Goal: Information Seeking & Learning: Learn about a topic

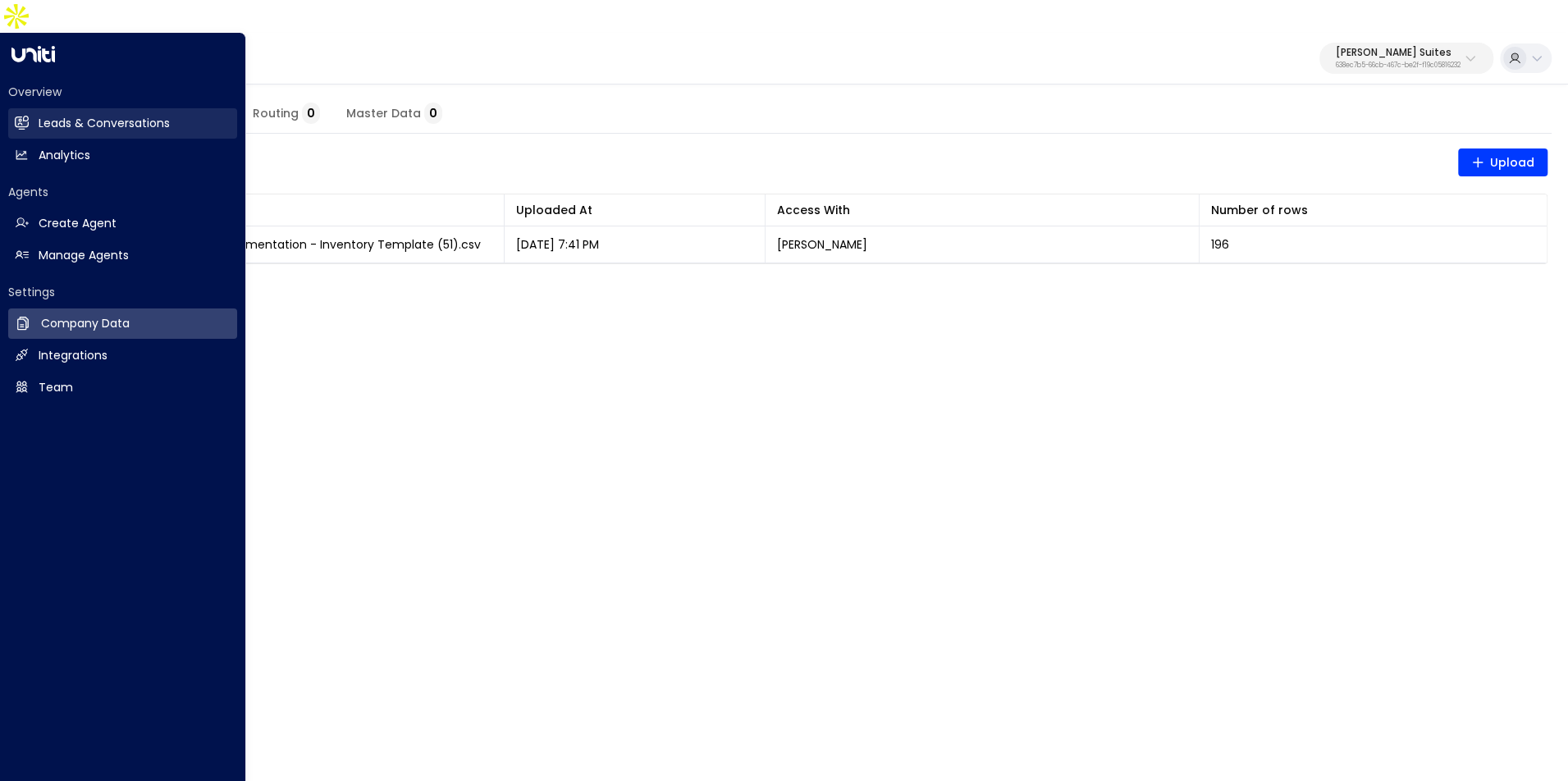
click at [45, 114] on h2 "Leads & Conversations" at bounding box center [104, 123] width 131 height 18
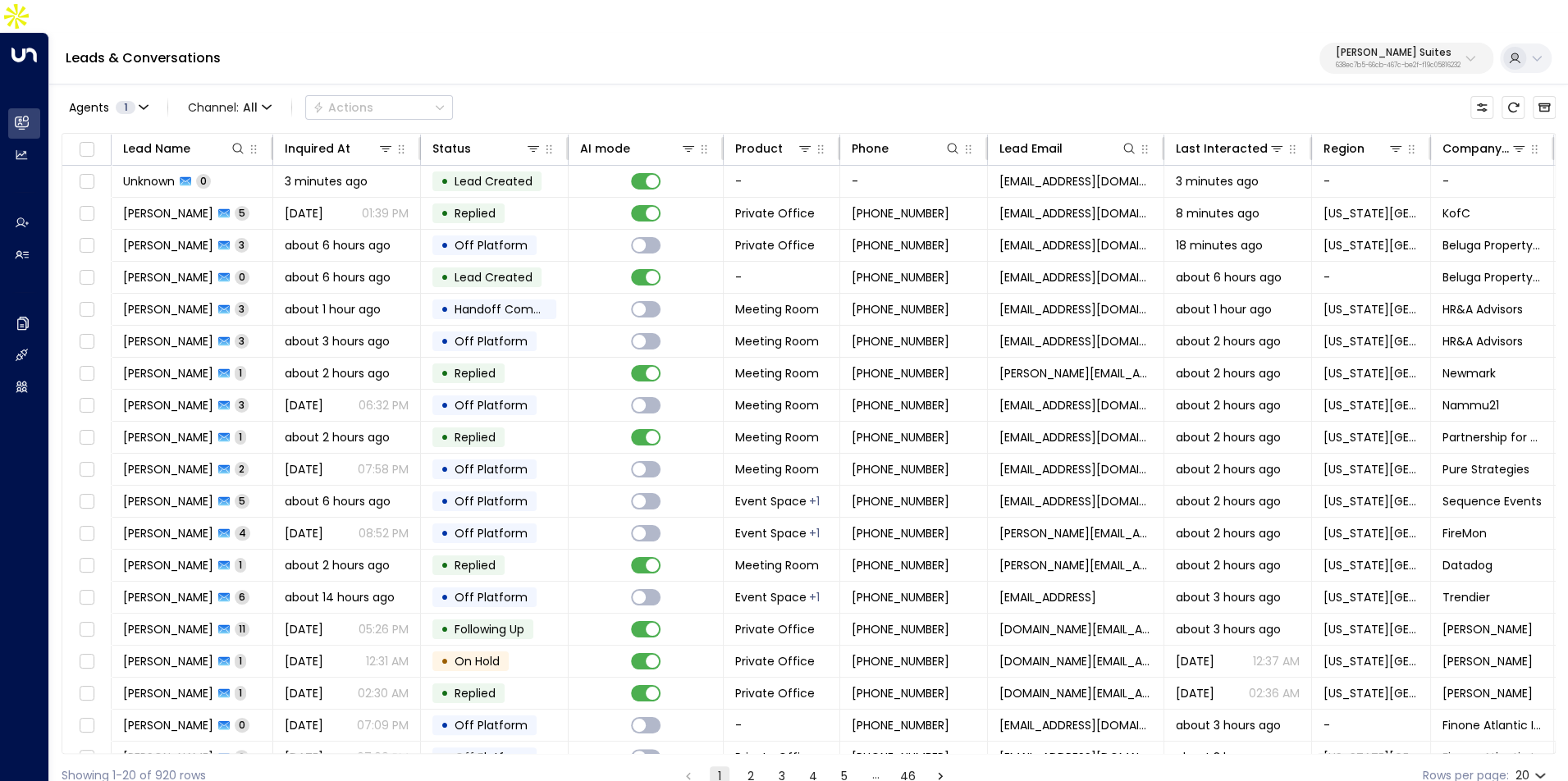
click at [1337, 48] on p "Jay Suites" at bounding box center [1398, 52] width 125 height 10
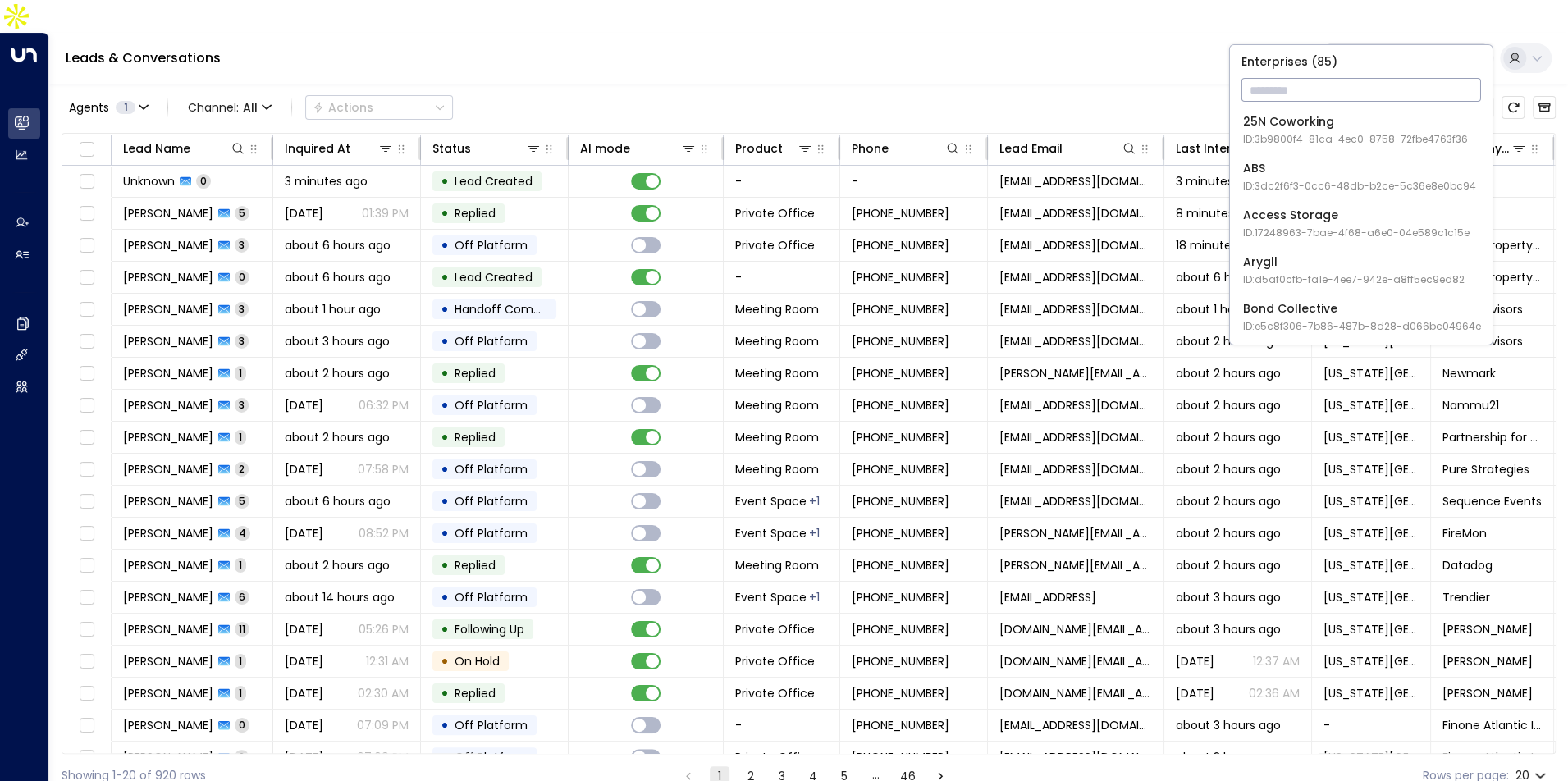
click at [1295, 91] on input "text" at bounding box center [1361, 90] width 239 height 30
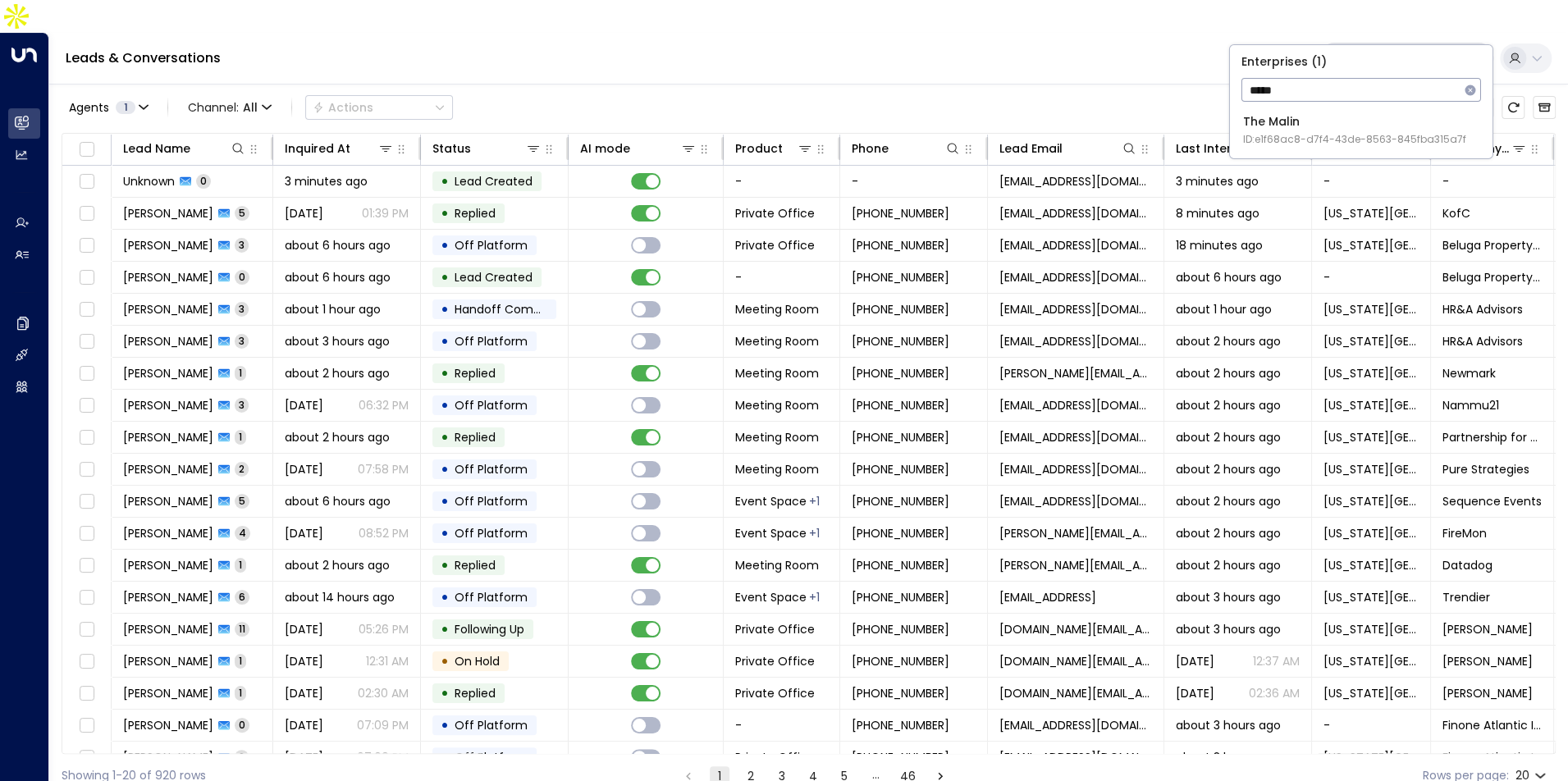
type input "*****"
click at [1285, 132] on span "ID: e1f68ac8-d7f4-43de-8563-845fba315a7f" at bounding box center [1354, 139] width 223 height 15
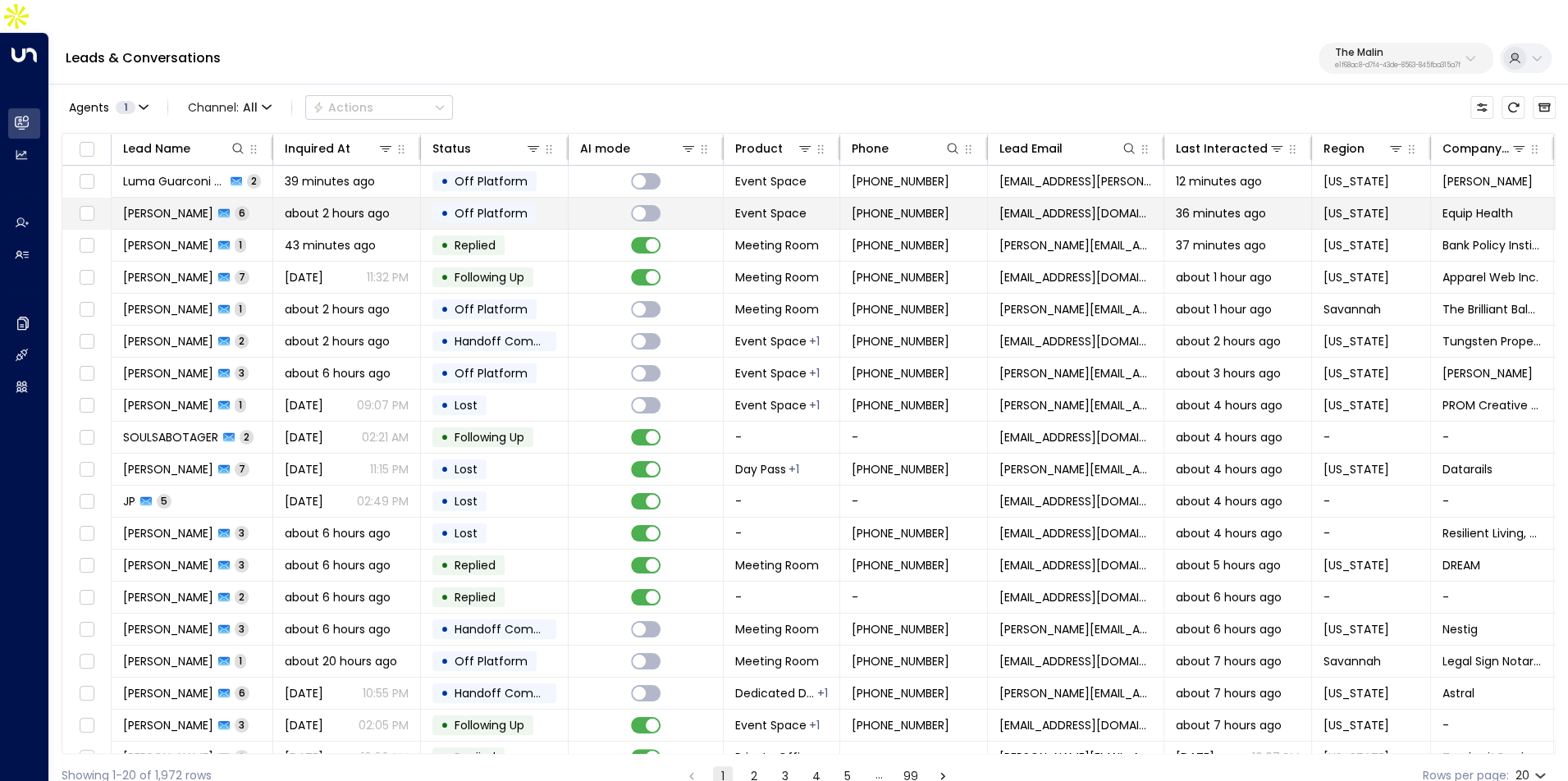
click at [348, 205] on span "about 2 hours ago" at bounding box center [336, 213] width 105 height 17
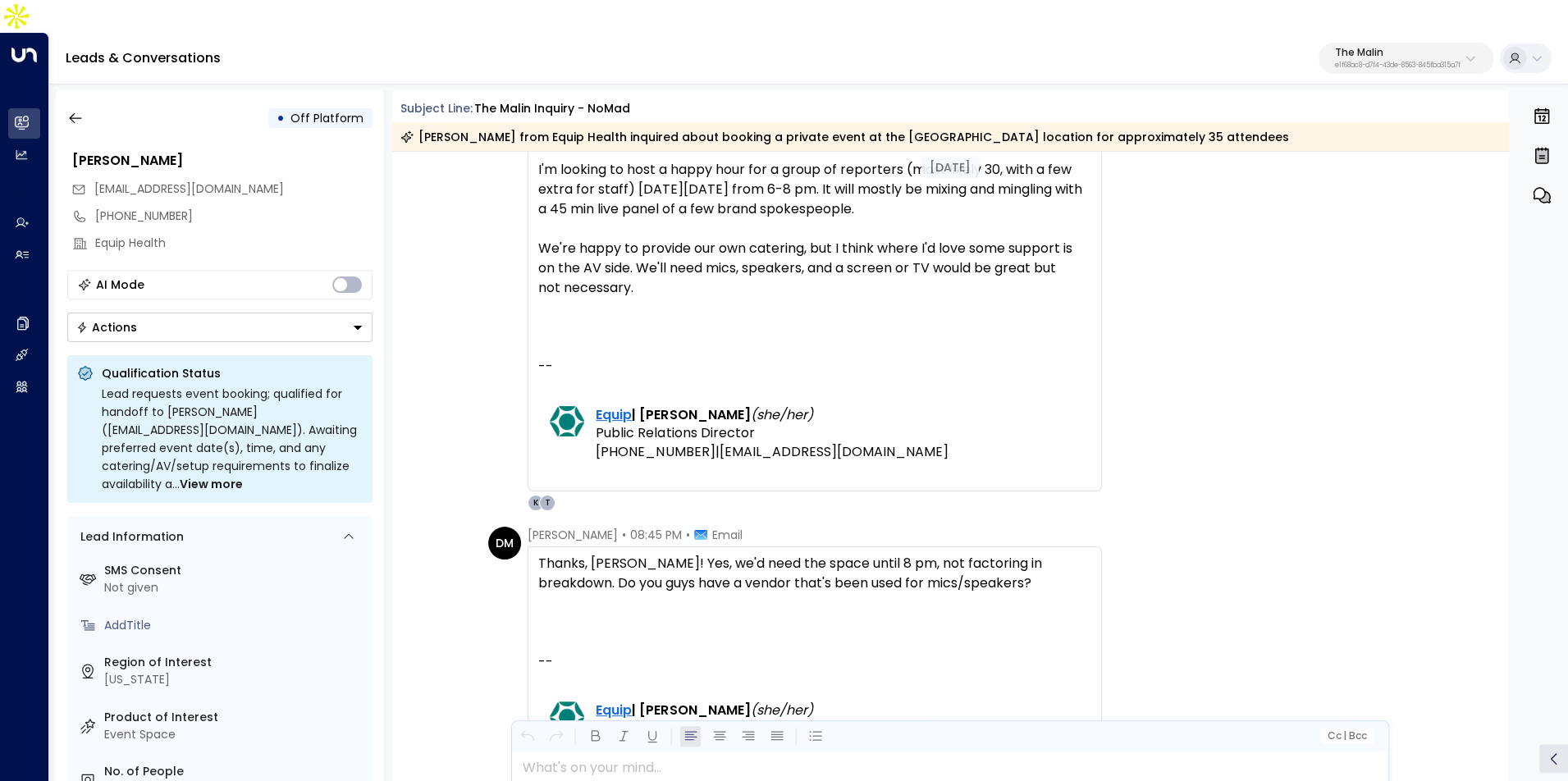
scroll to position [2572, 0]
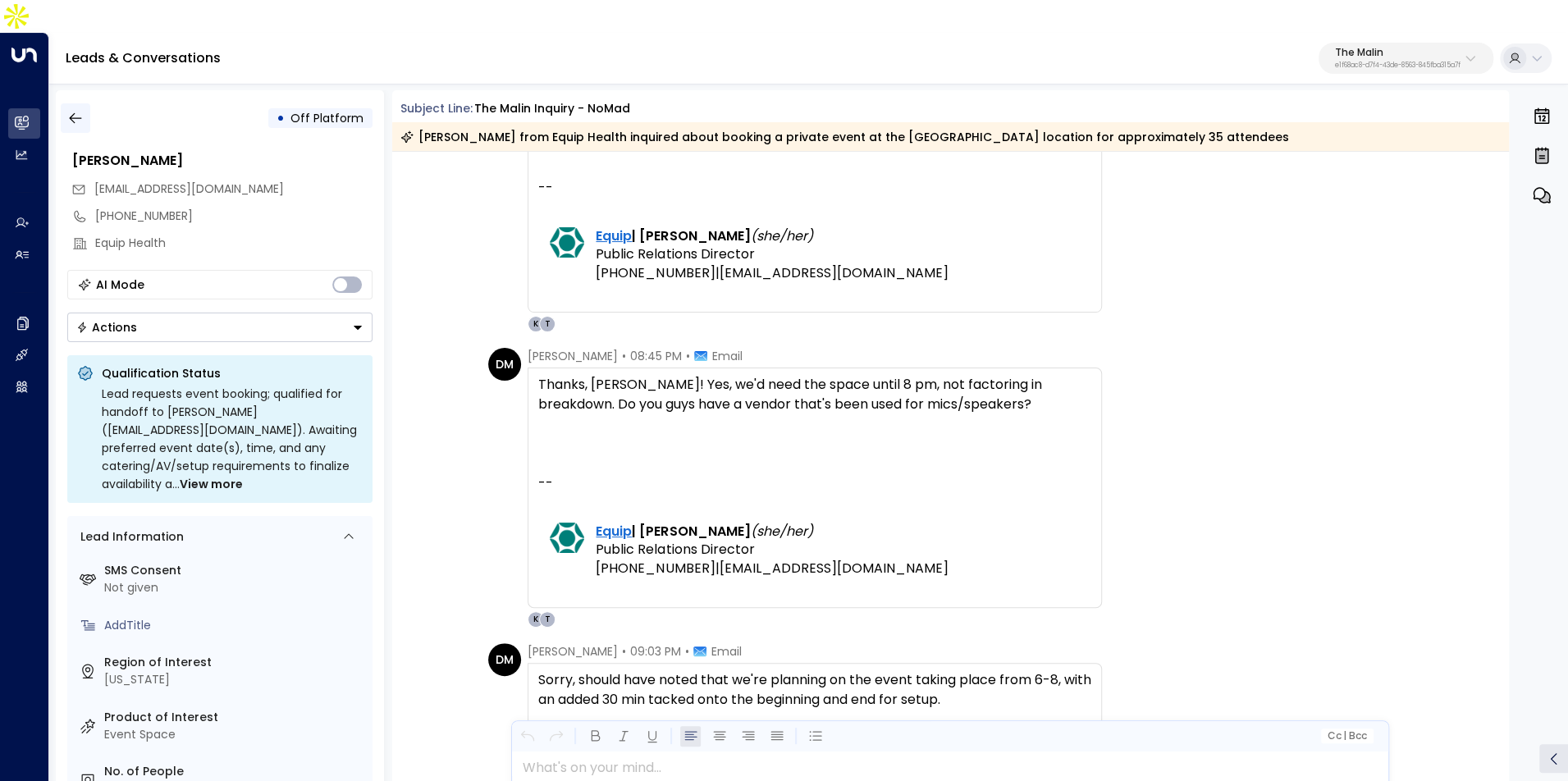
click at [67, 110] on icon "button" at bounding box center [75, 118] width 17 height 17
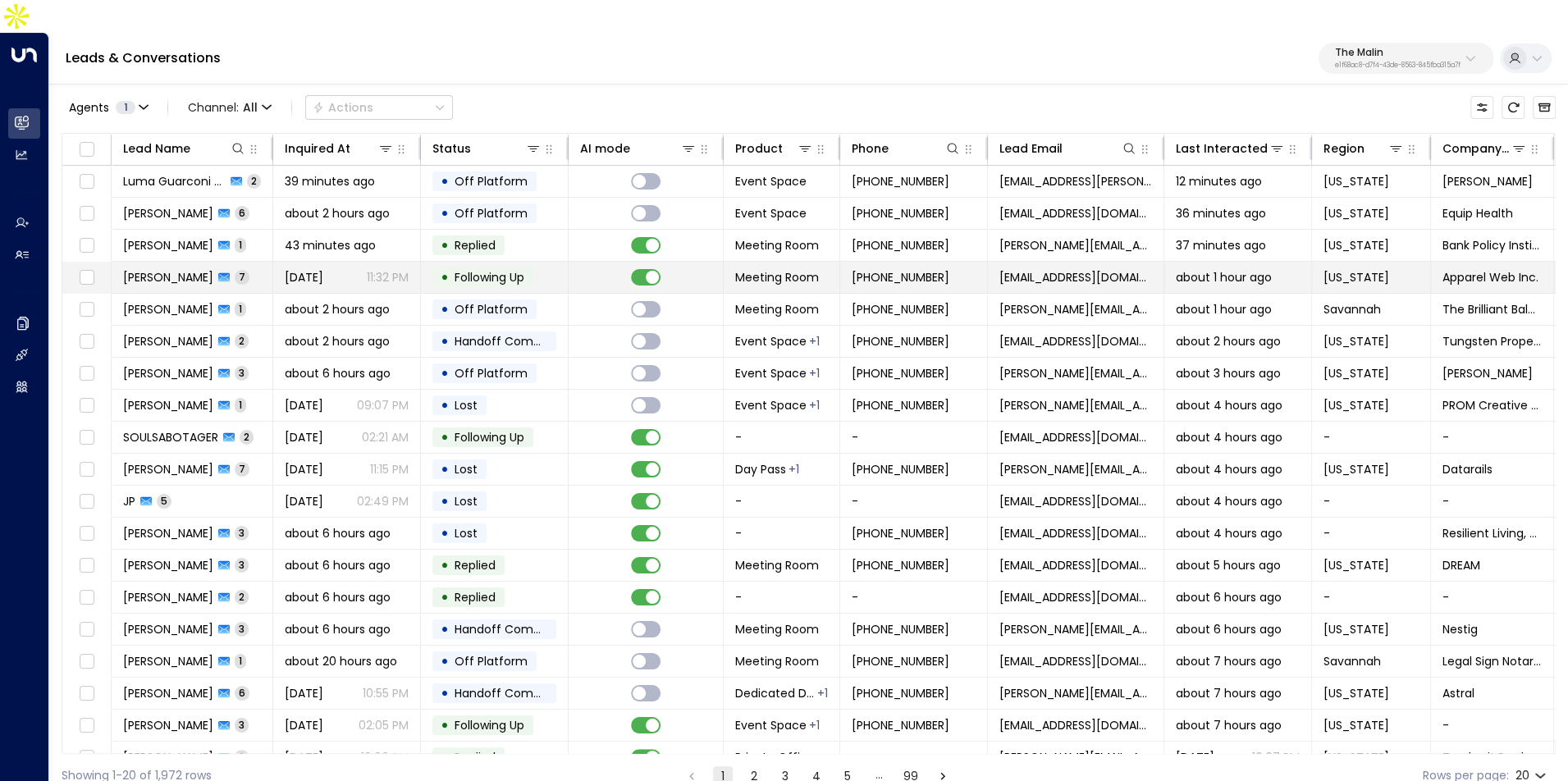
click at [247, 262] on td "Rina Yoshikoshi 7" at bounding box center [193, 276] width 162 height 31
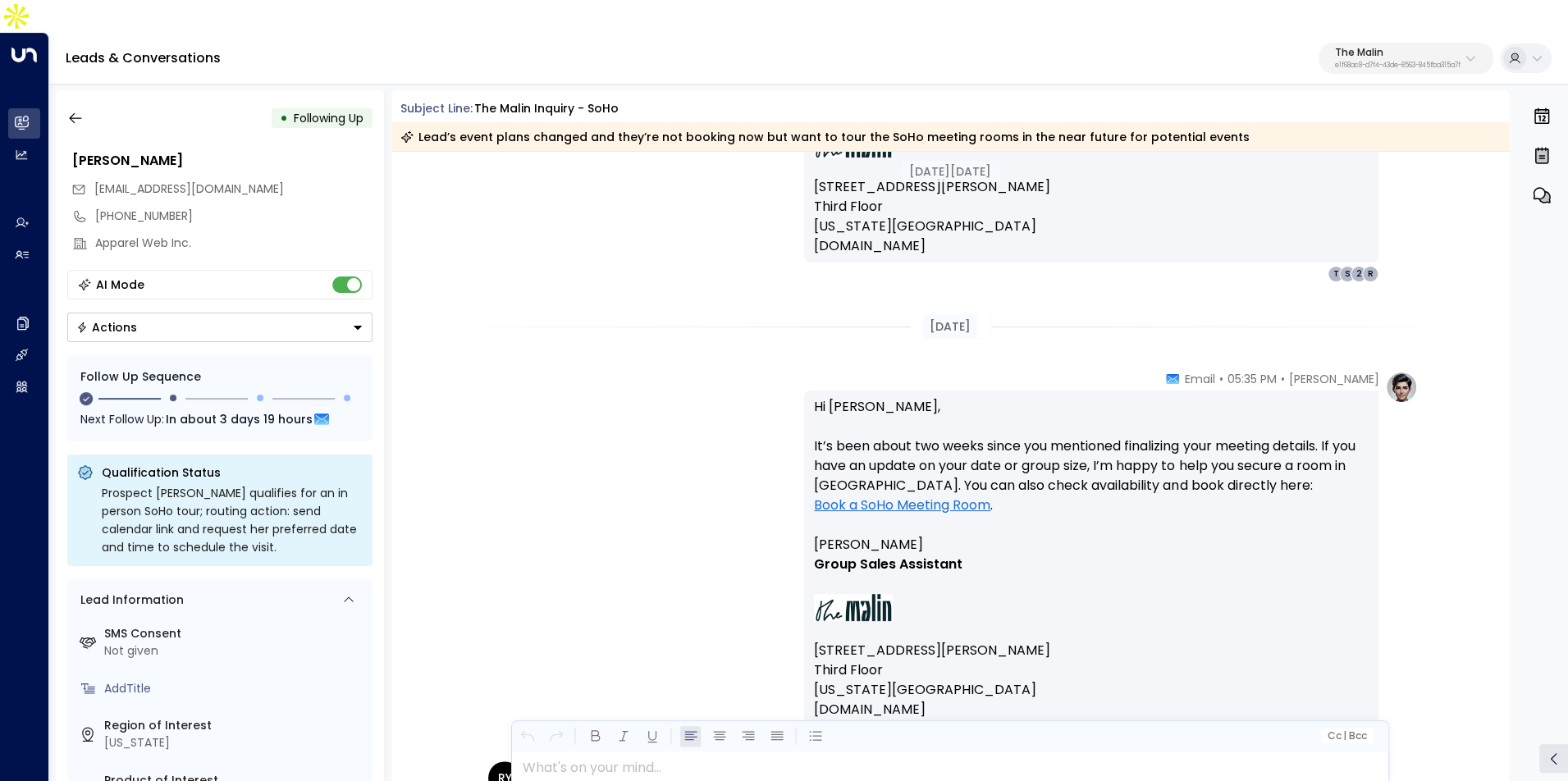
scroll to position [2446, 0]
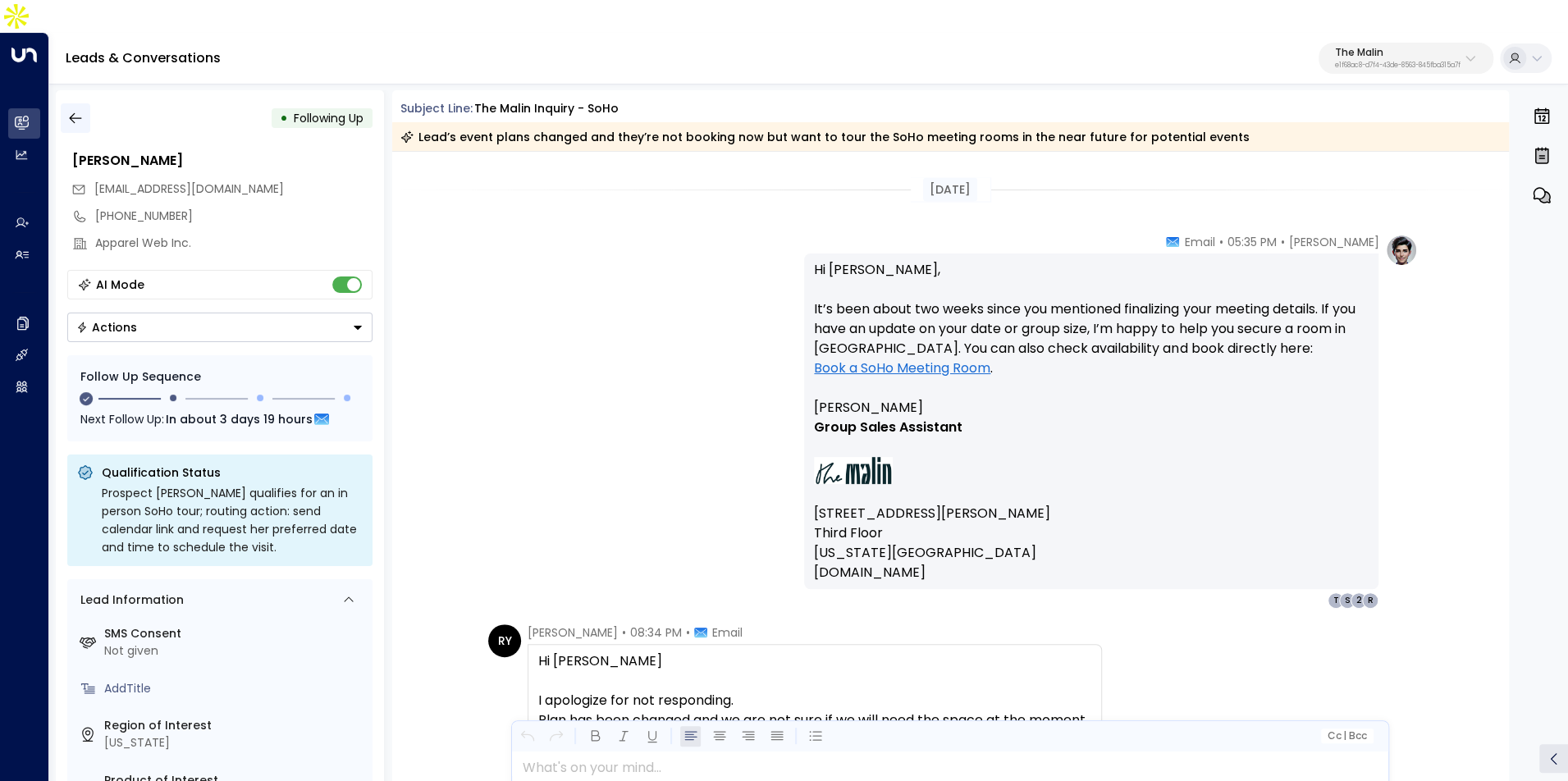
click at [84, 103] on button "button" at bounding box center [76, 118] width 30 height 30
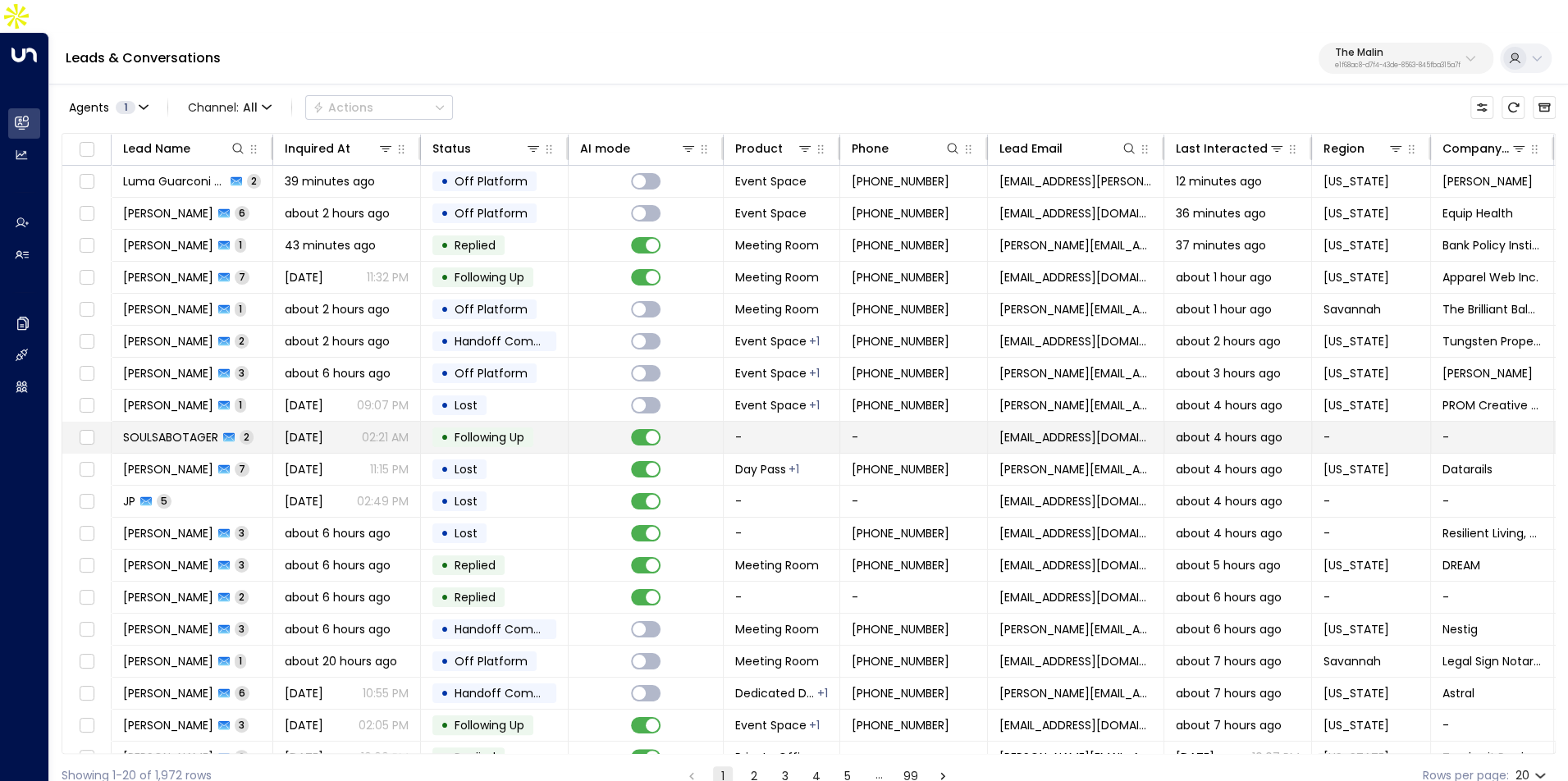
scroll to position [51, 0]
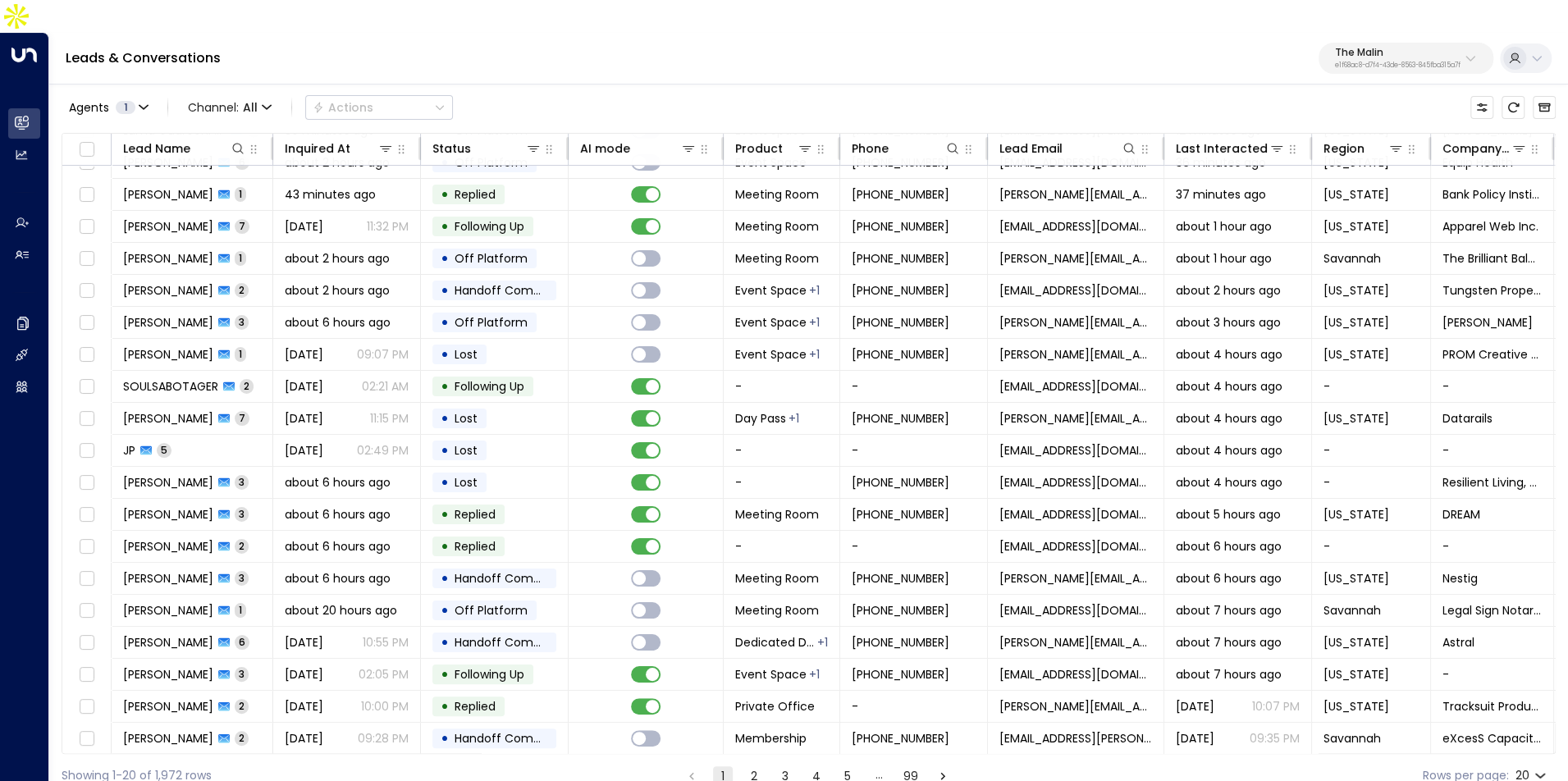
click at [749, 766] on button "2" at bounding box center [754, 776] width 19 height 19
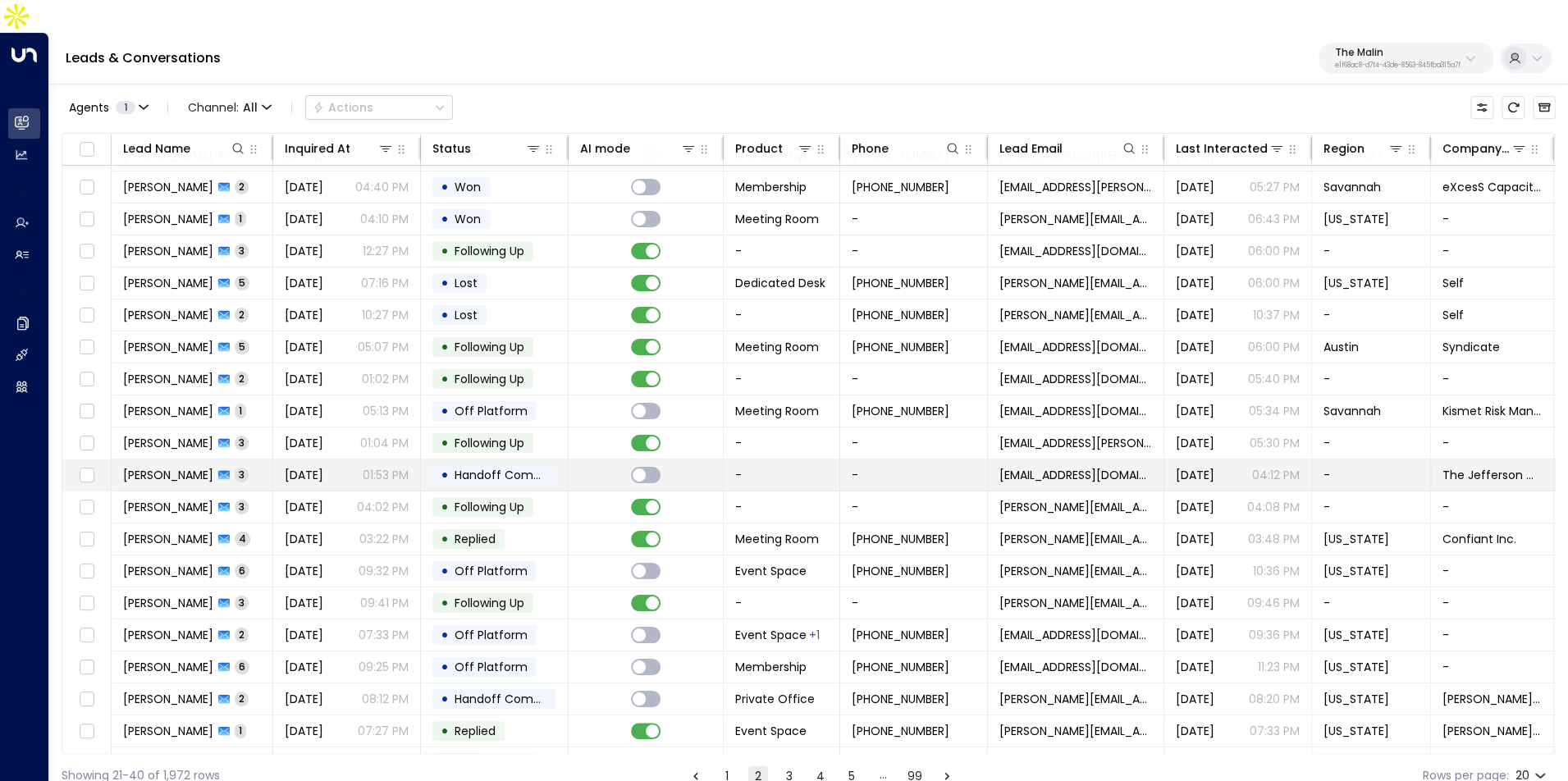
scroll to position [51, 0]
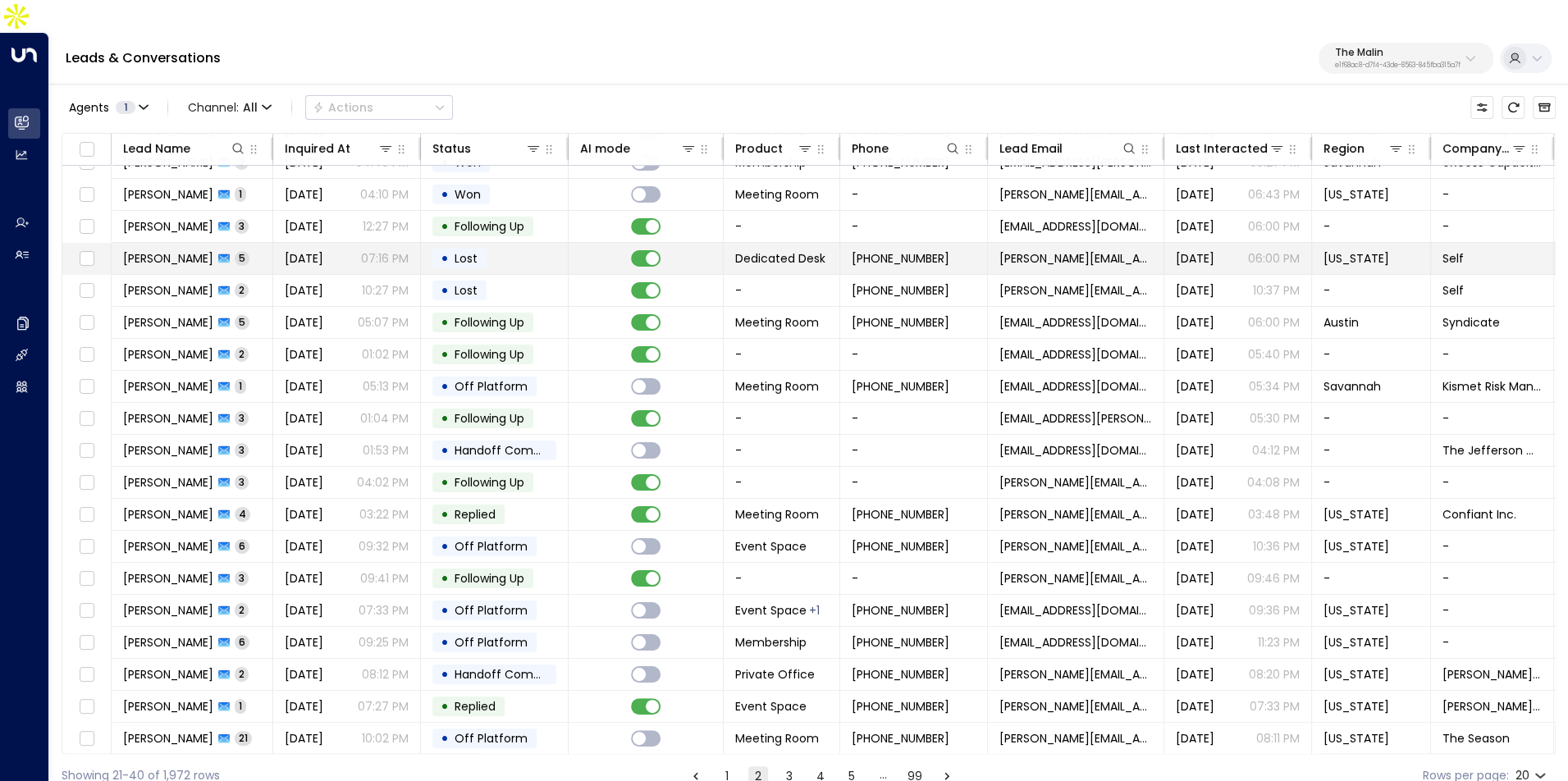
click at [261, 243] on td "Jonathan Wu 5" at bounding box center [193, 258] width 162 height 31
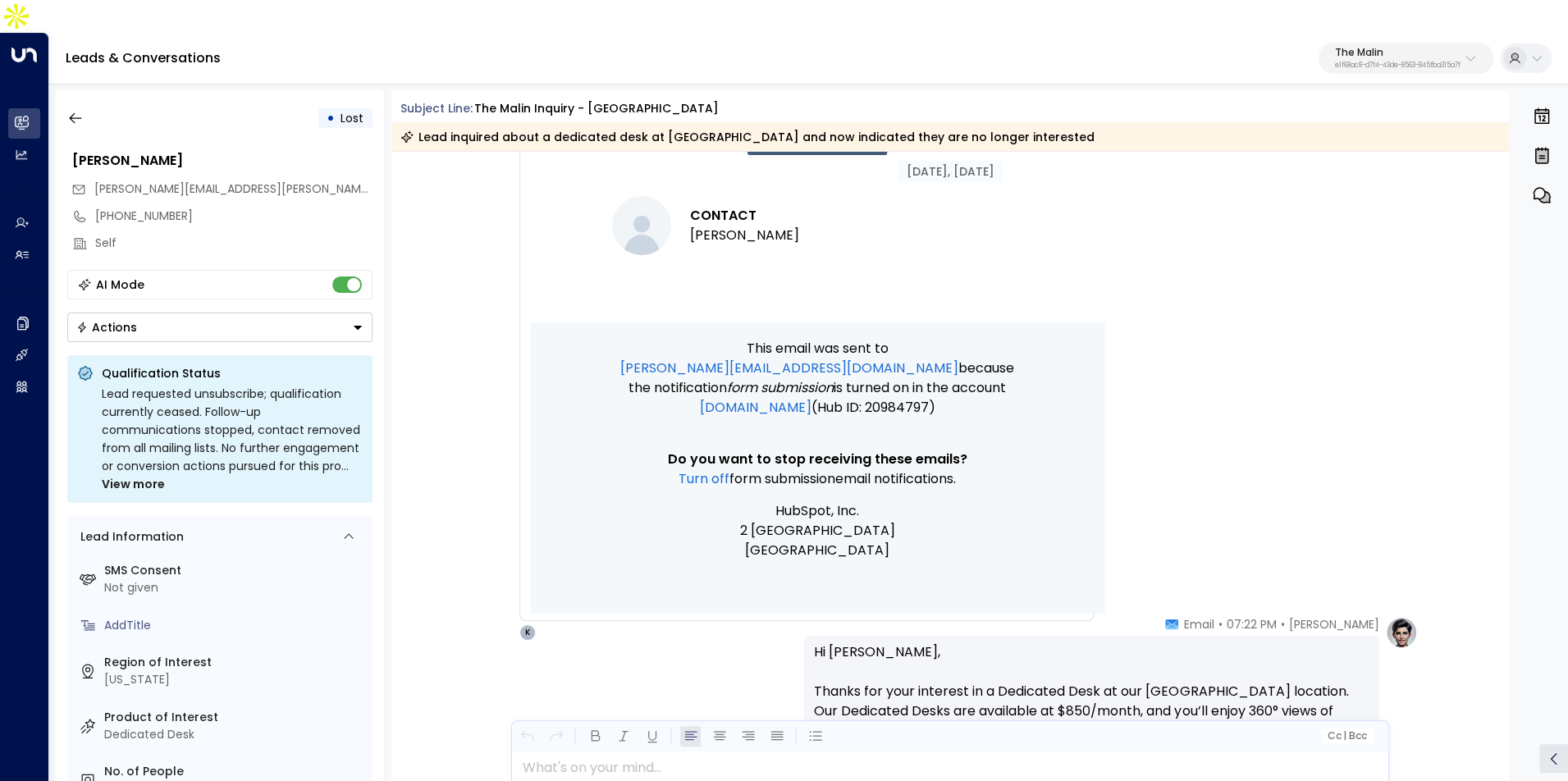
scroll to position [1524, 0]
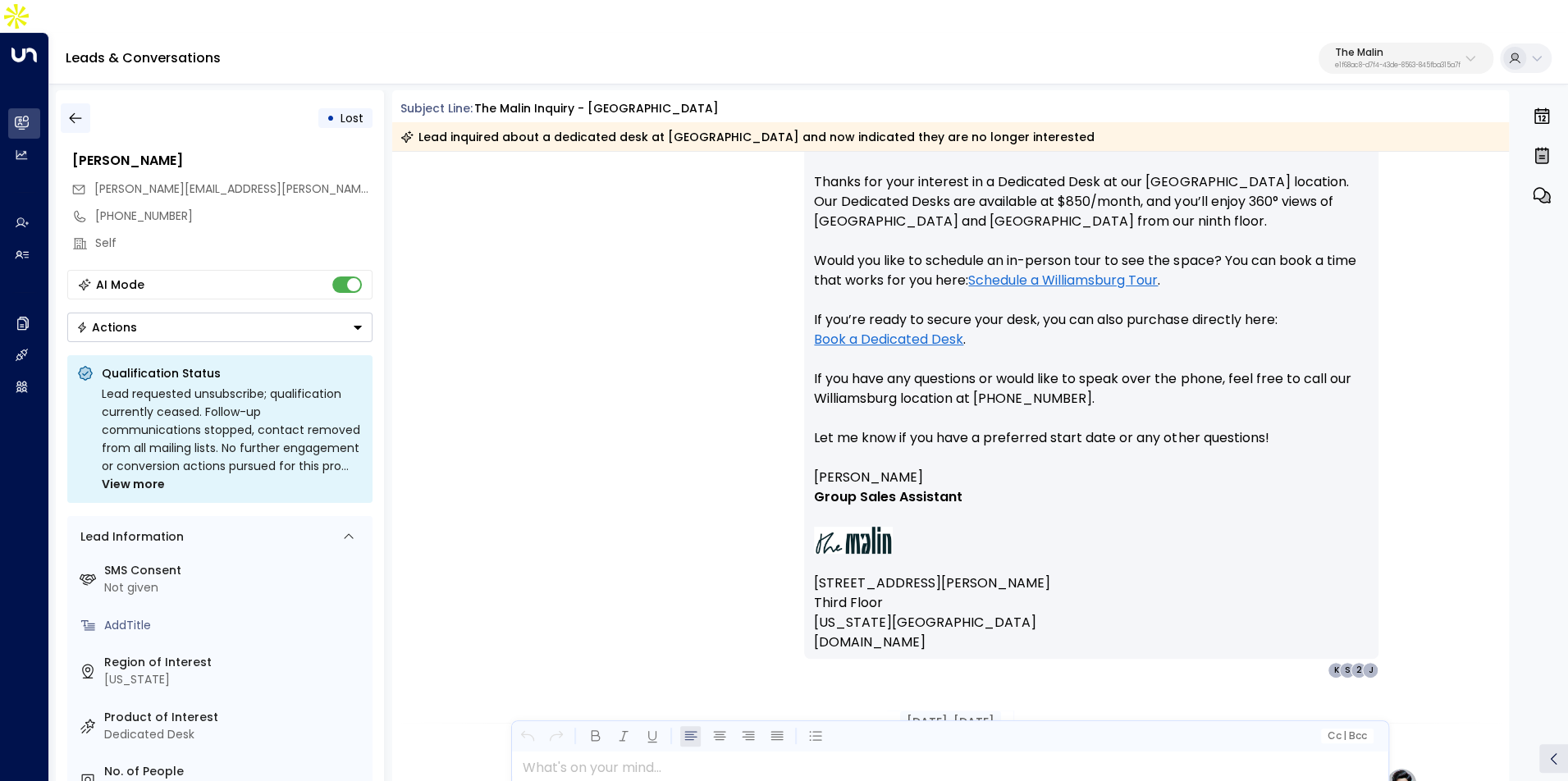
click at [72, 110] on icon "button" at bounding box center [75, 118] width 17 height 17
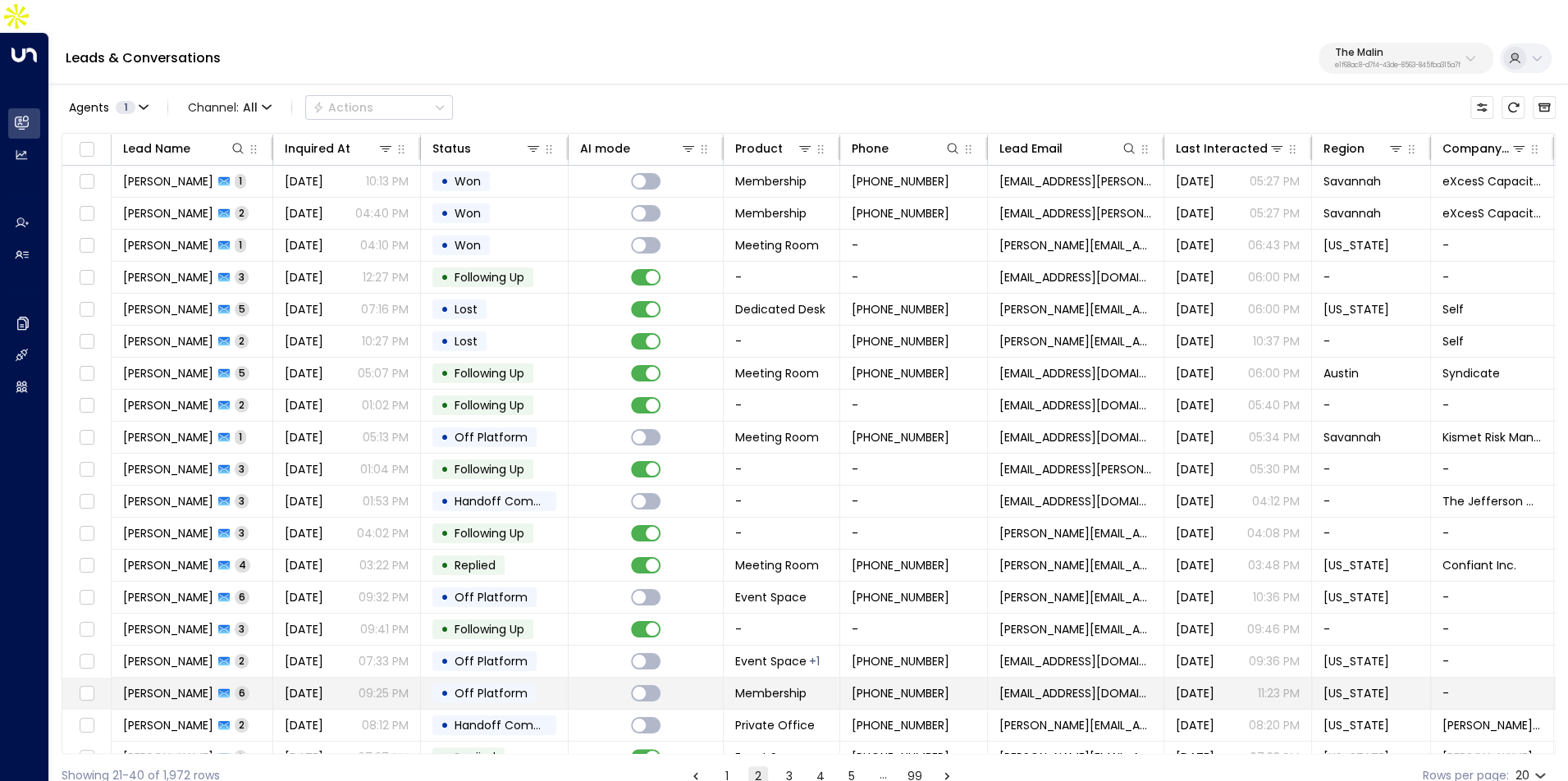
click at [203, 685] on span "Yoni Nachmany" at bounding box center [168, 693] width 91 height 17
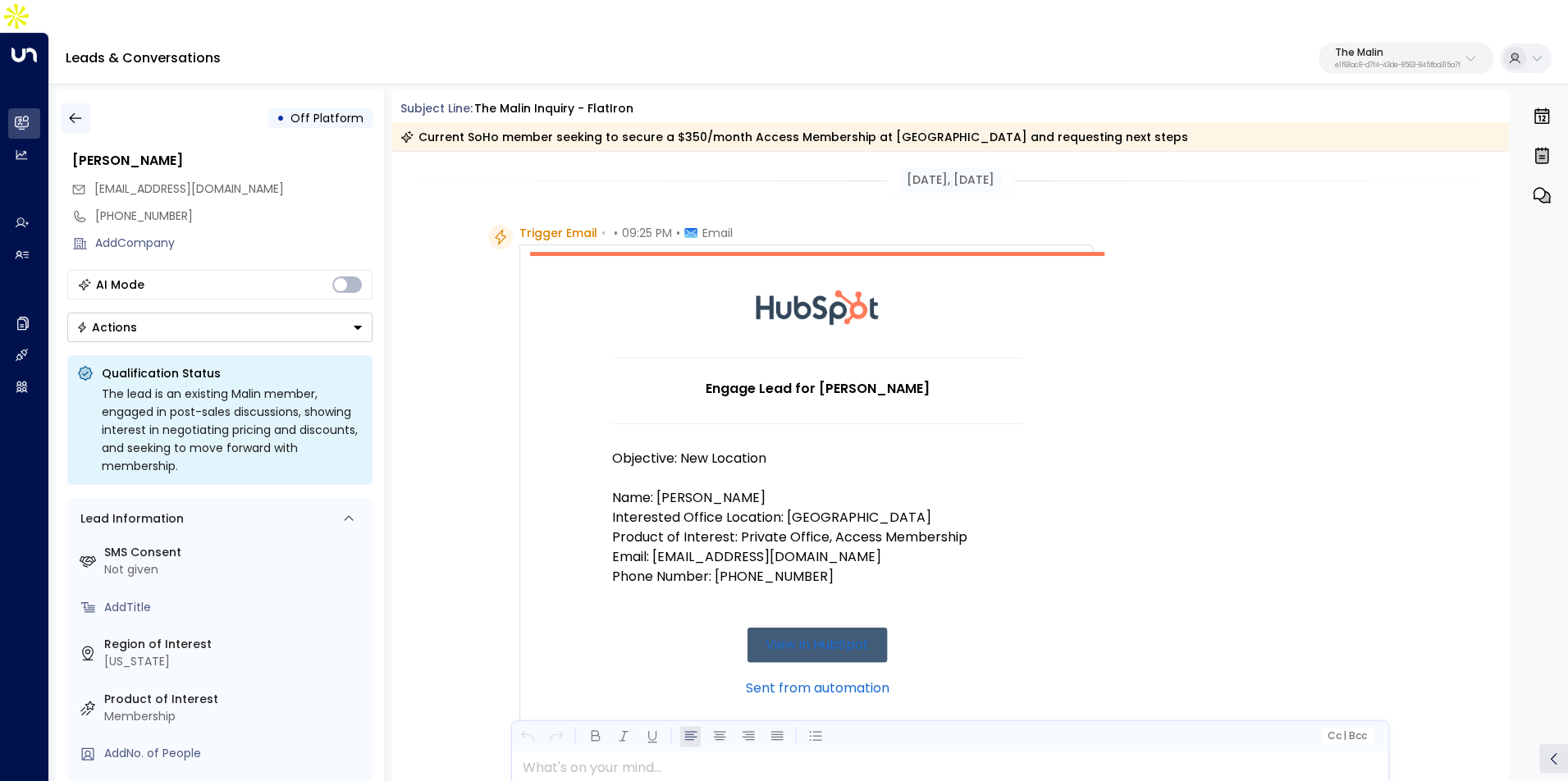
click at [88, 103] on button "button" at bounding box center [76, 118] width 30 height 30
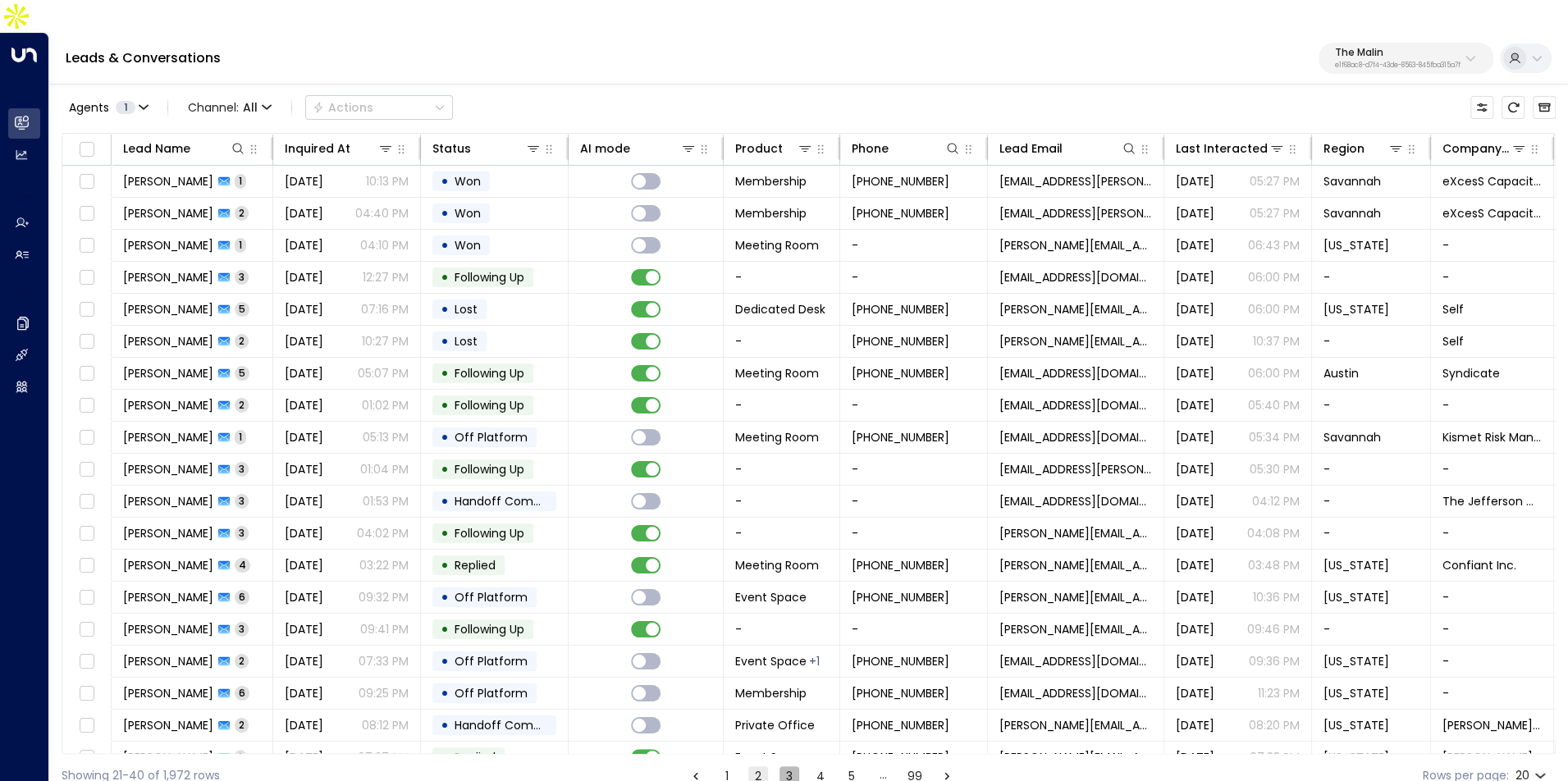
click at [791, 766] on button "3" at bounding box center [789, 776] width 19 height 19
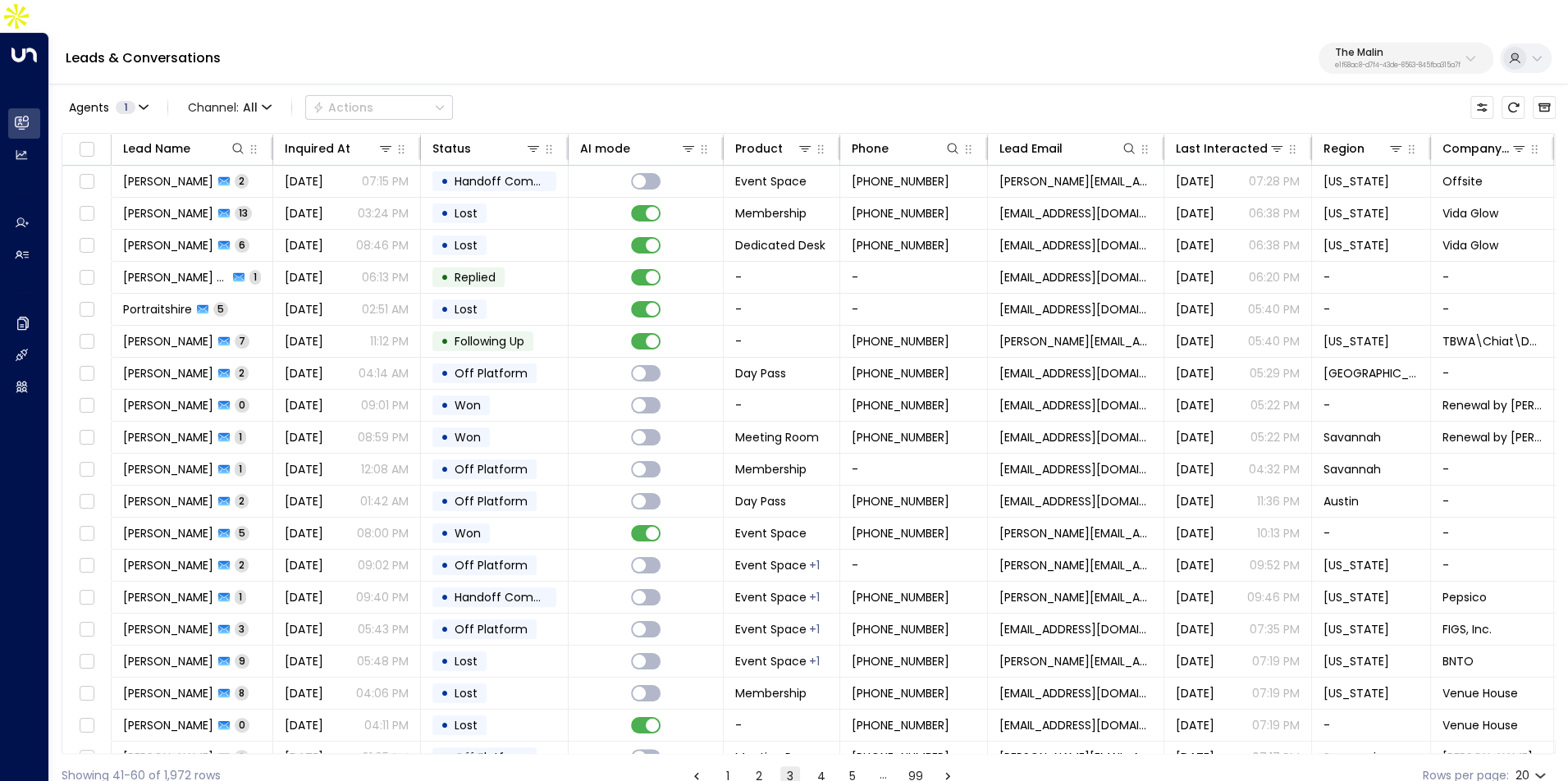
scroll to position [51, 0]
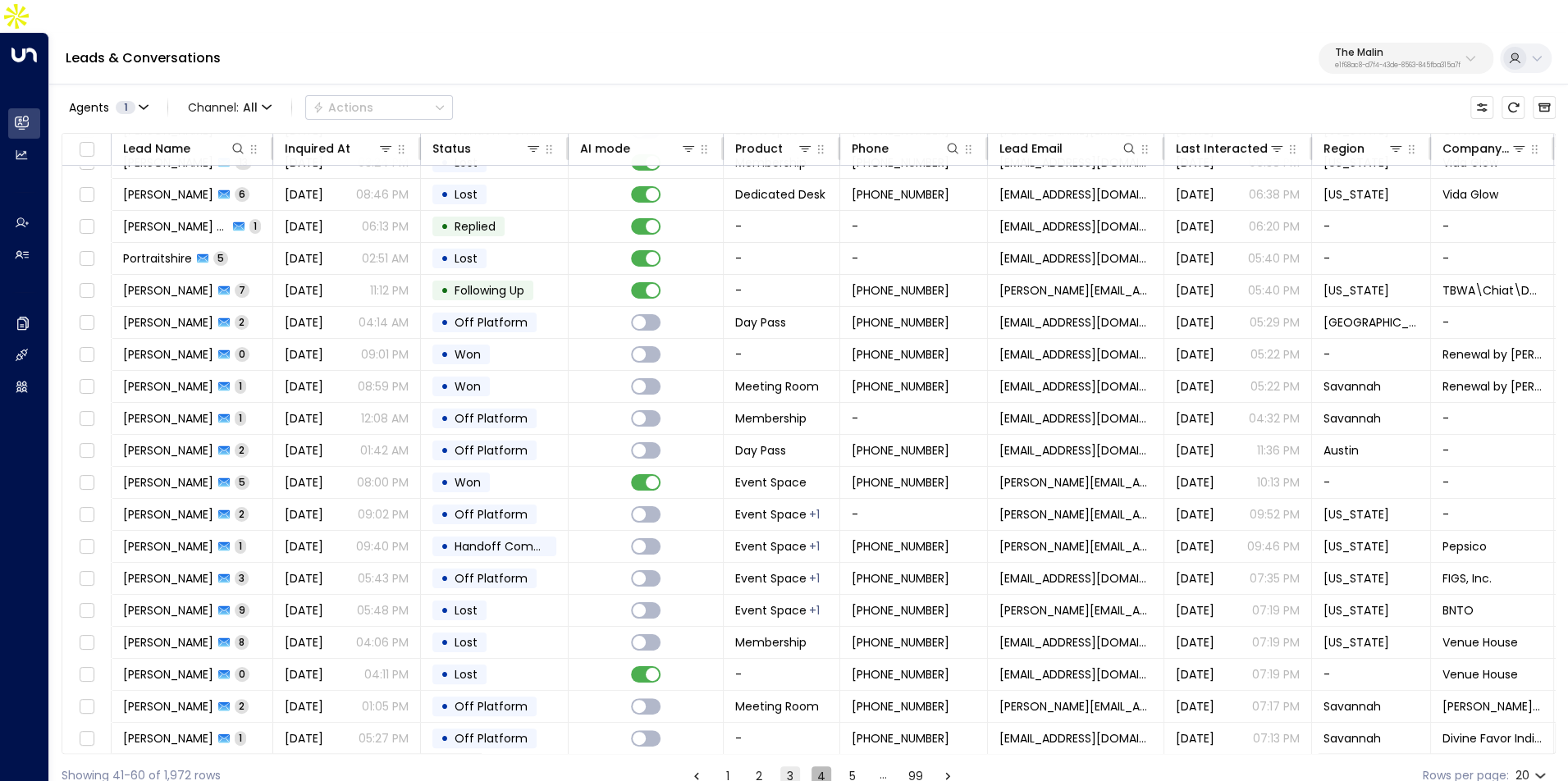
click at [819, 766] on button "4" at bounding box center [821, 776] width 19 height 19
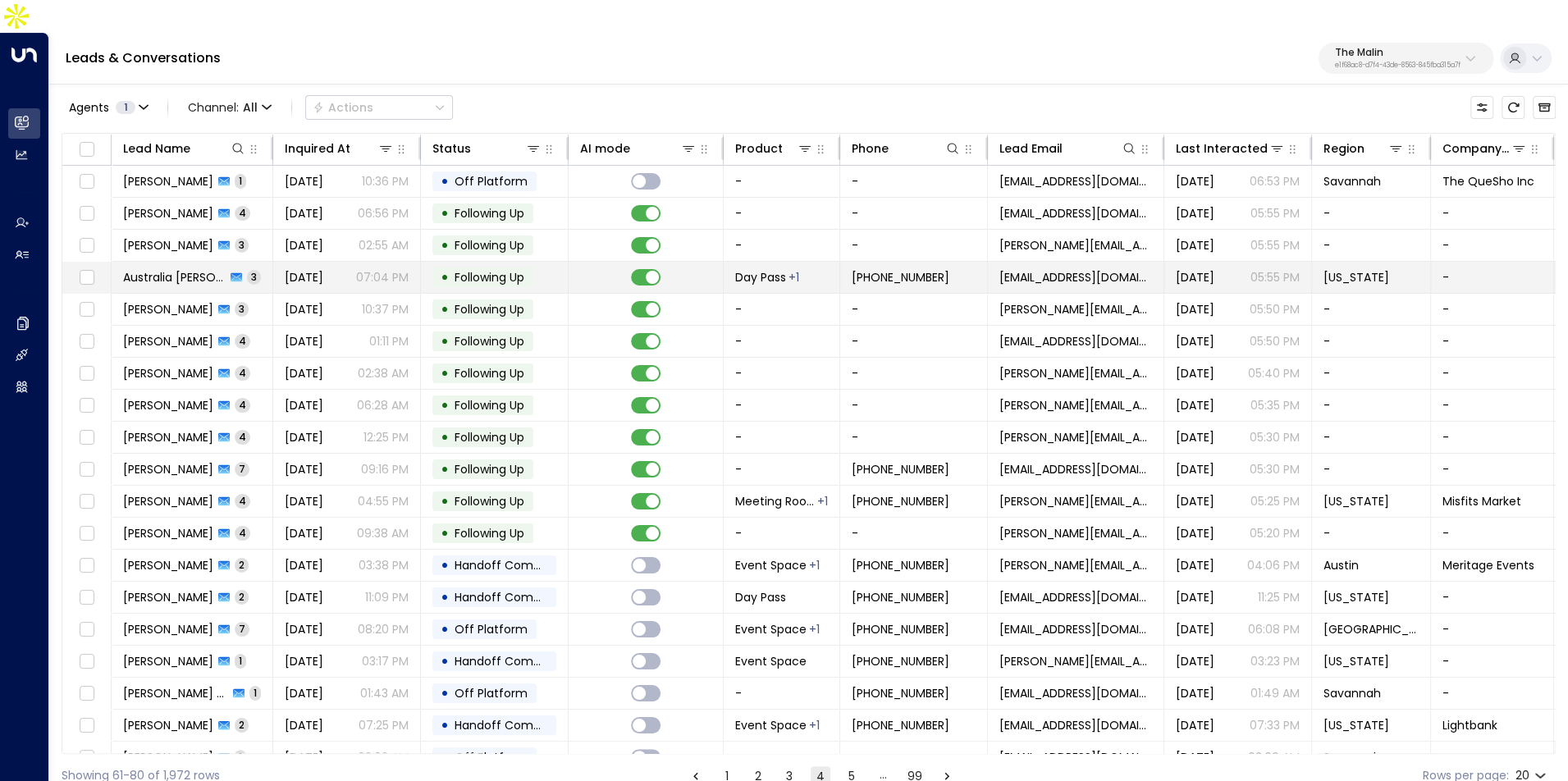
click at [360, 269] on p "07:04 PM" at bounding box center [382, 277] width 53 height 17
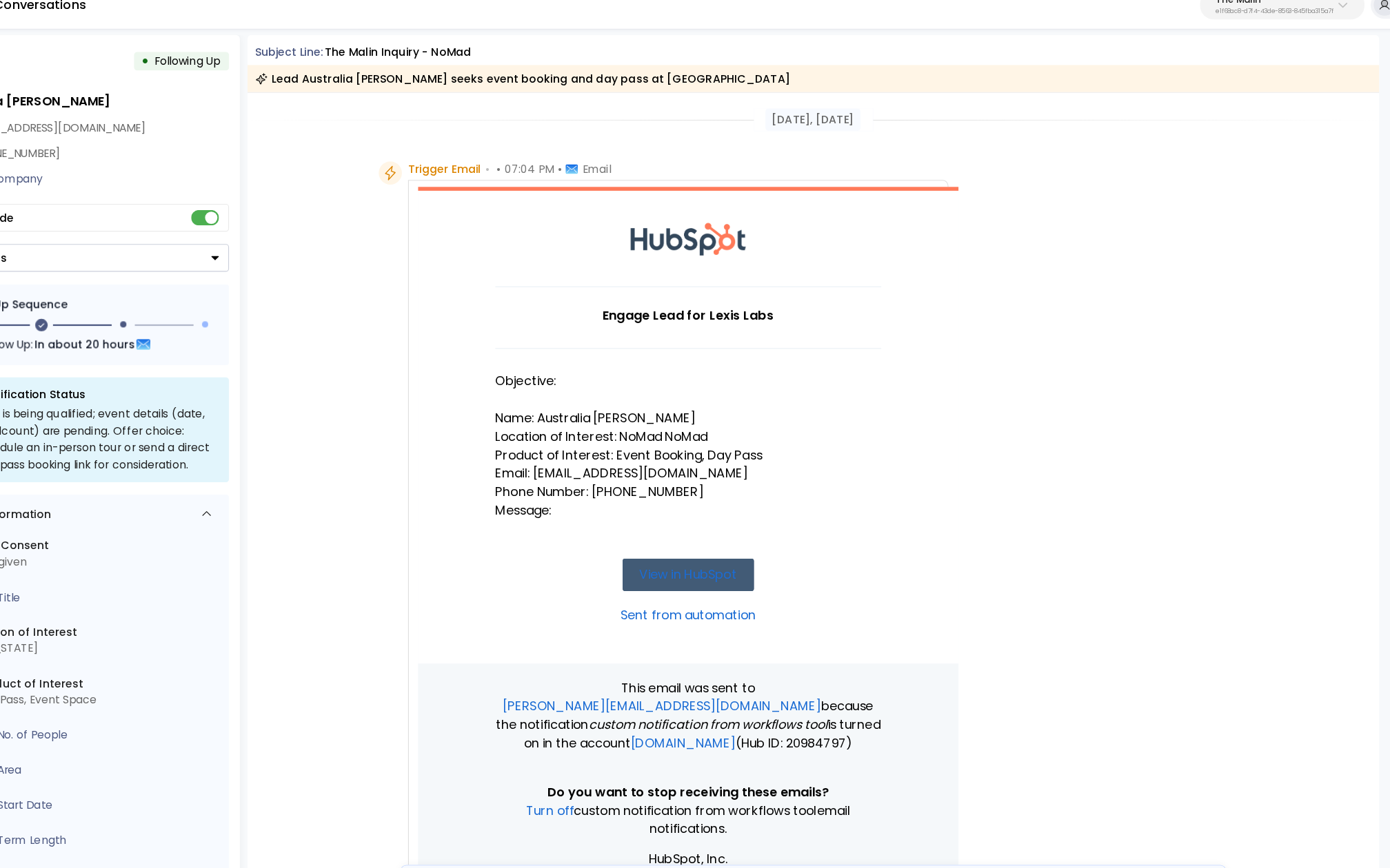
click at [619, 443] on p "Product of Interest: Event Booking, Day Pass" at bounding box center [723, 451] width 345 height 16
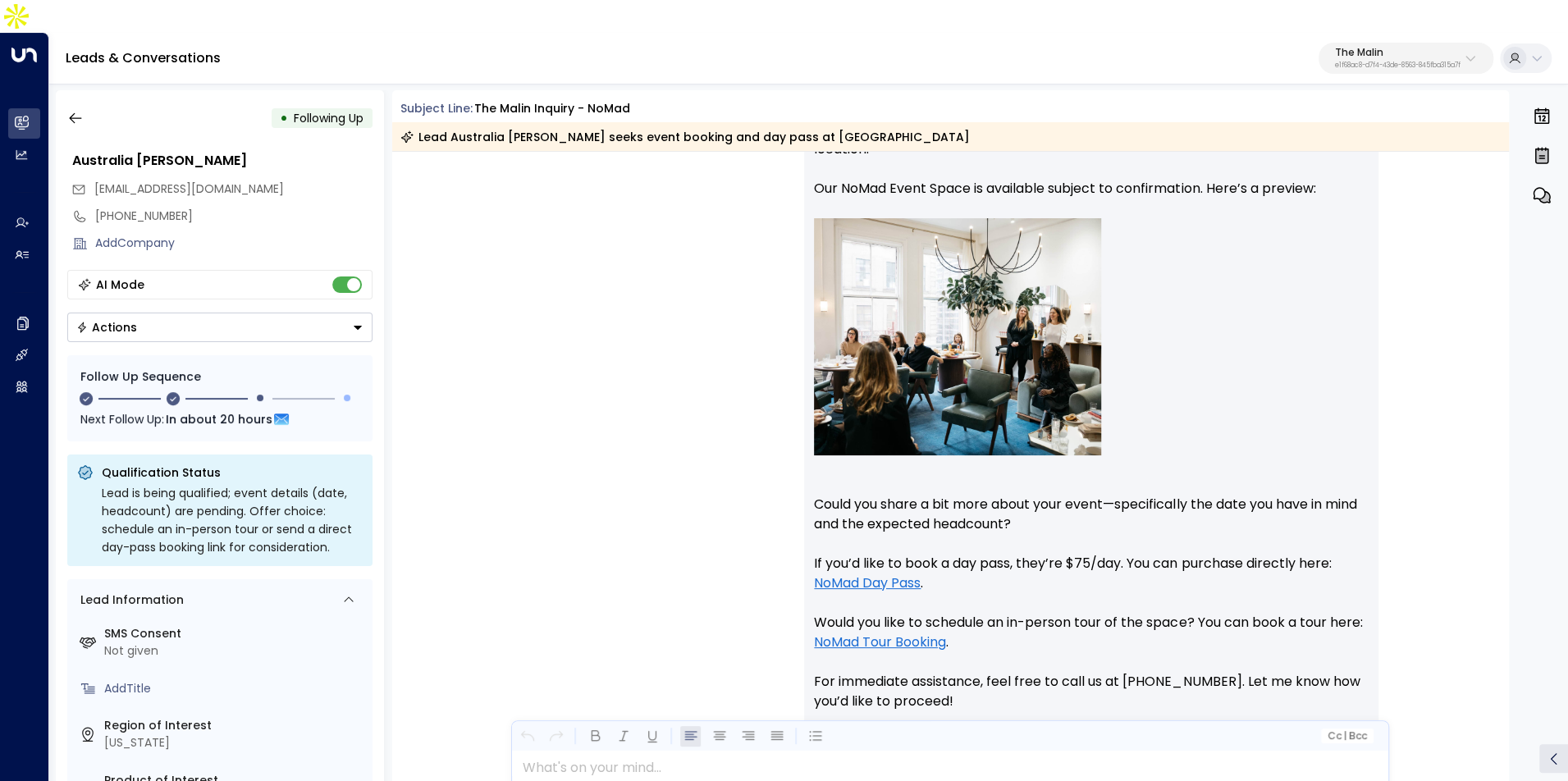
scroll to position [1057, 0]
